Goal: Download file/media

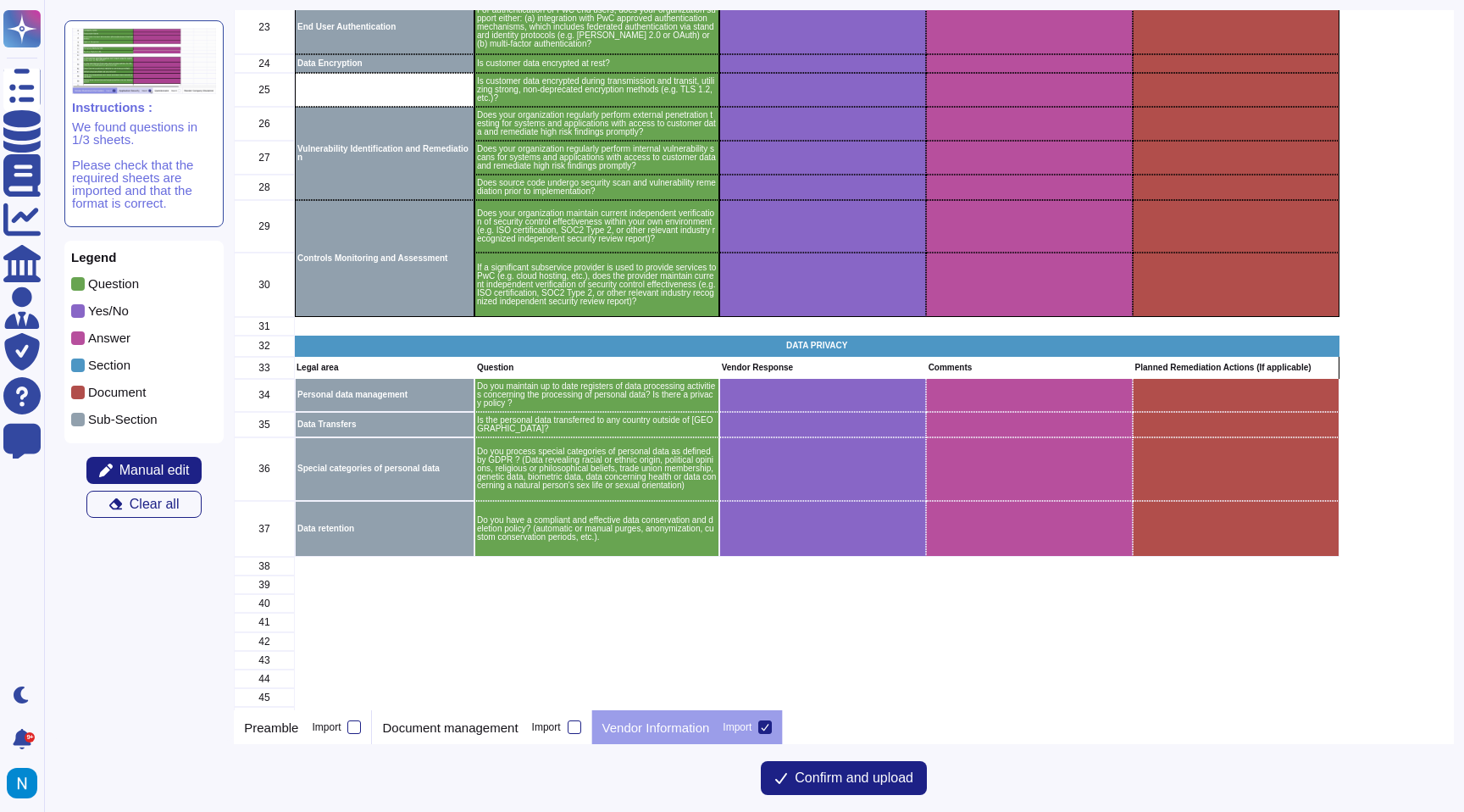
scroll to position [579, 0]
